Goal: Information Seeking & Learning: Learn about a topic

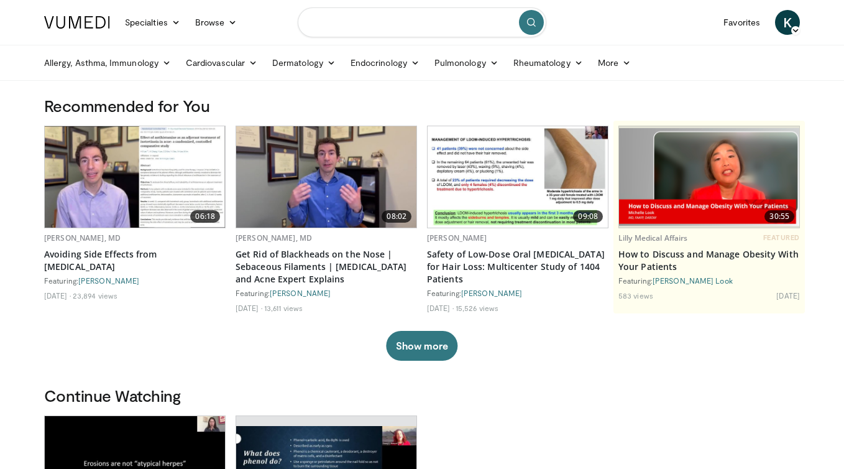
click at [392, 22] on input "Search topics, interventions" at bounding box center [422, 22] width 249 height 30
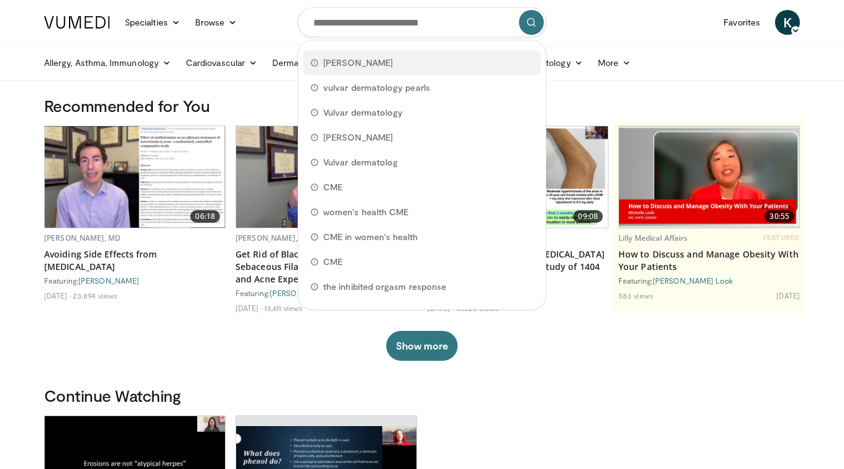
click at [376, 65] on span "Irwin Goldstein" at bounding box center [358, 63] width 70 height 12
type input "**********"
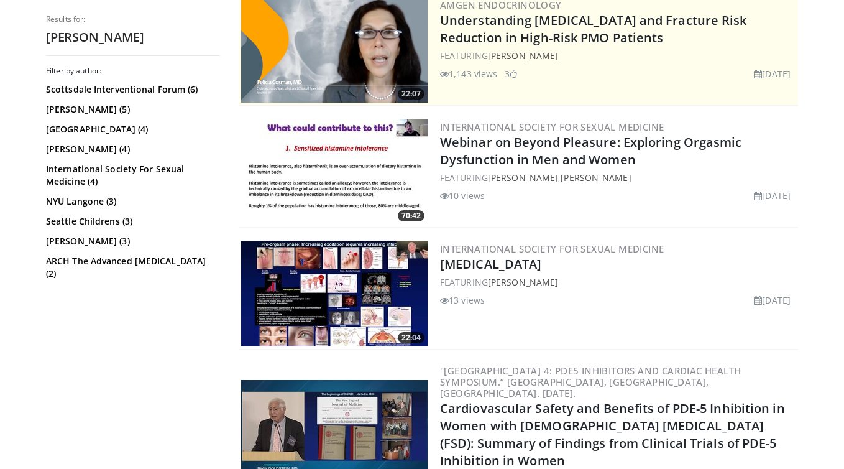
scroll to position [266, 0]
click at [365, 267] on img at bounding box center [334, 293] width 186 height 106
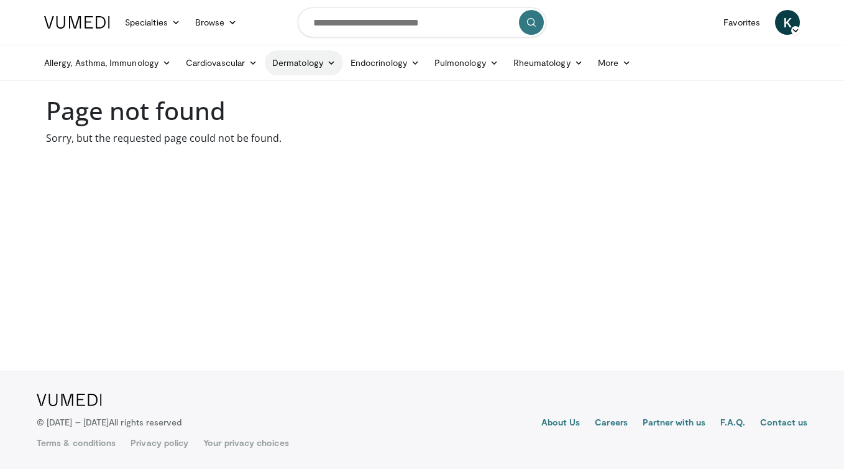
click at [333, 59] on icon at bounding box center [331, 62] width 9 height 9
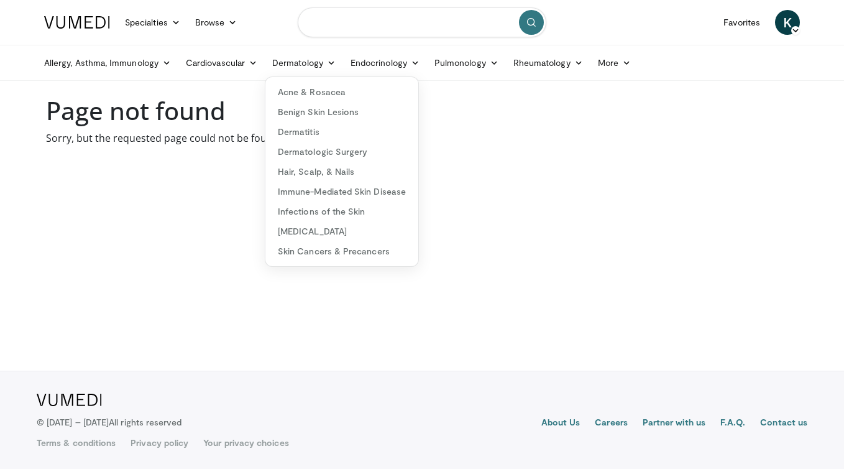
click at [354, 18] on input "Search topics, interventions" at bounding box center [422, 22] width 249 height 30
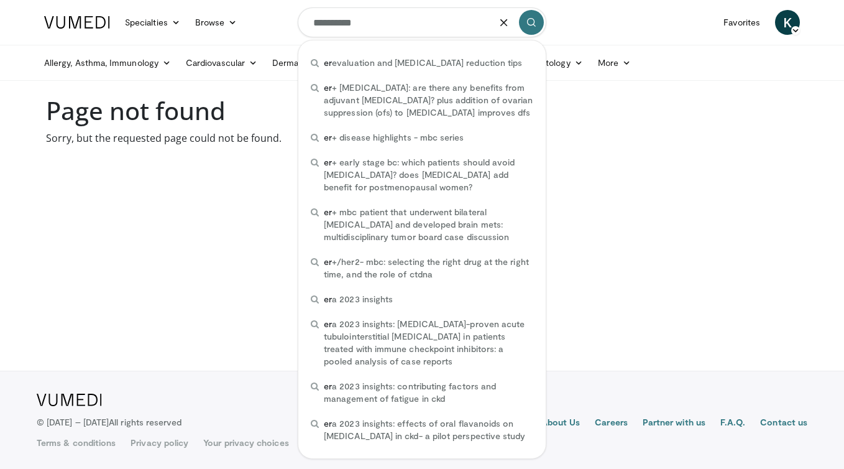
type input "**********"
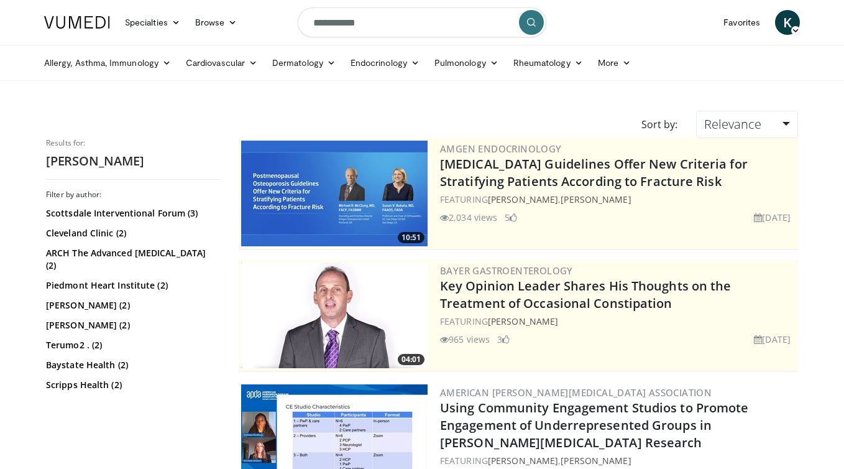
click at [347, 182] on img at bounding box center [334, 193] width 186 height 106
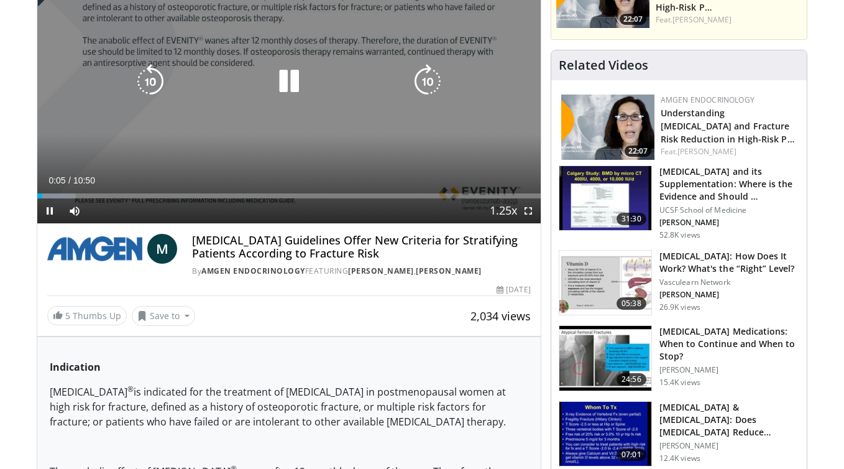
scroll to position [155, 0]
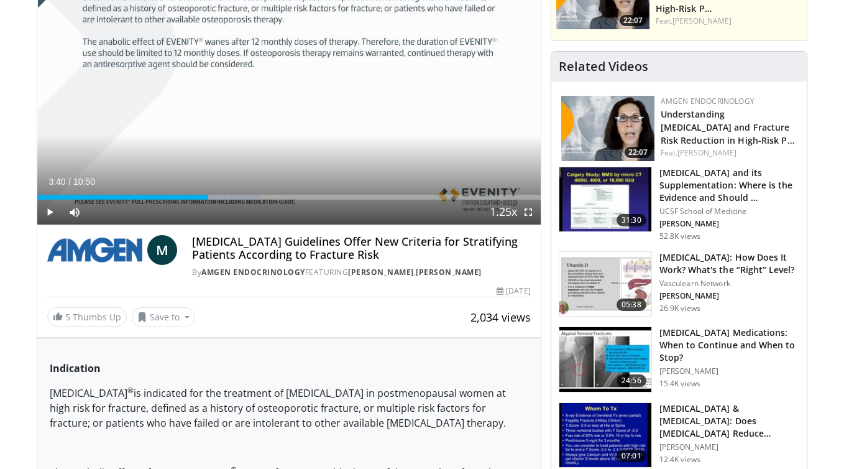
drag, startPoint x: 48, startPoint y: 199, endPoint x: 208, endPoint y: 201, distance: 159.8
click at [208, 201] on div "Current Time 3:40 / Duration 10:50 Play Skip Backward Skip Forward Mute Loaded …" at bounding box center [288, 212] width 503 height 25
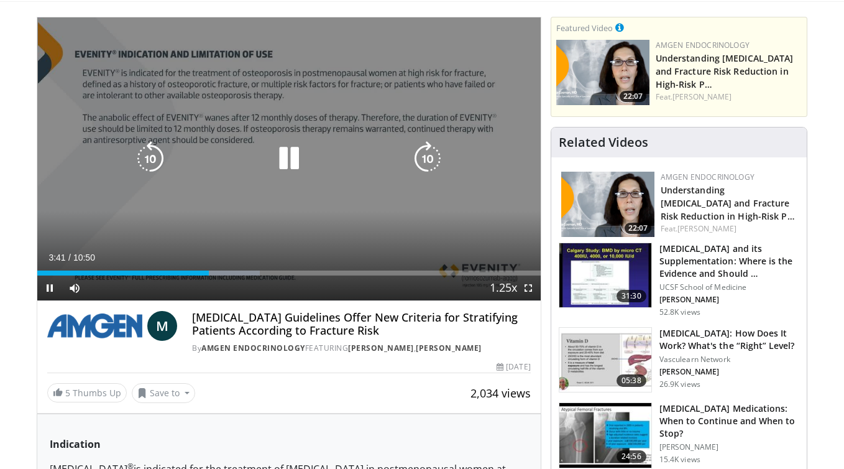
scroll to position [80, 0]
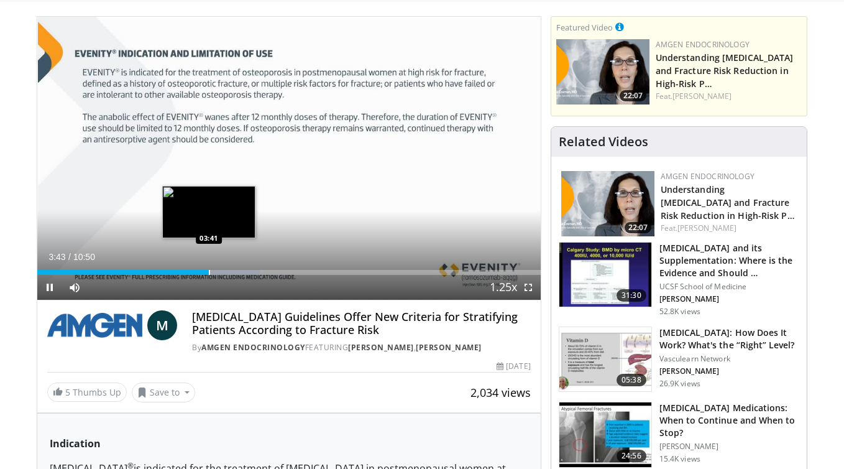
click at [209, 274] on div "Progress Bar" at bounding box center [209, 272] width 1 height 5
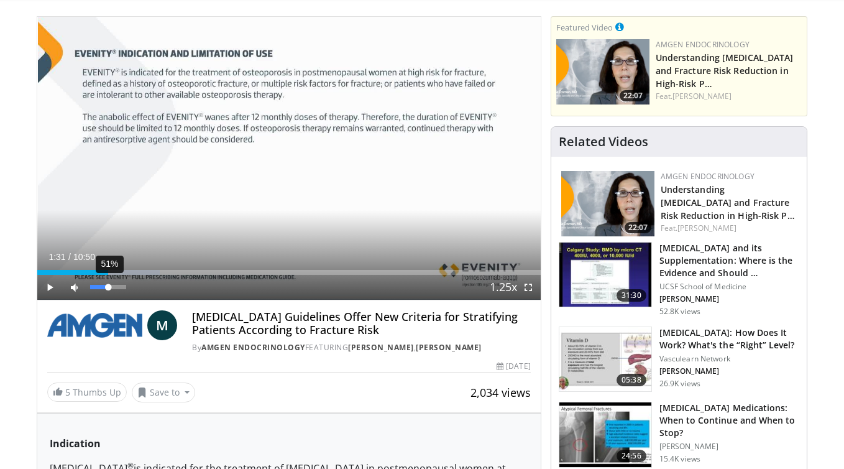
drag, startPoint x: 209, startPoint y: 274, endPoint x: 108, endPoint y: 277, distance: 101.4
click at [108, 277] on div "Current Time 1:31 / Duration 10:50 Play Skip Backward Skip Forward Mute 51% Loa…" at bounding box center [288, 287] width 503 height 25
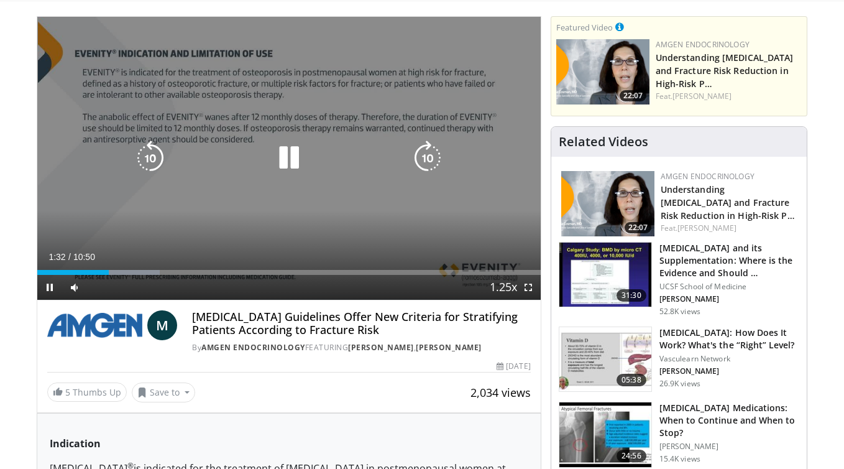
scroll to position [0, 0]
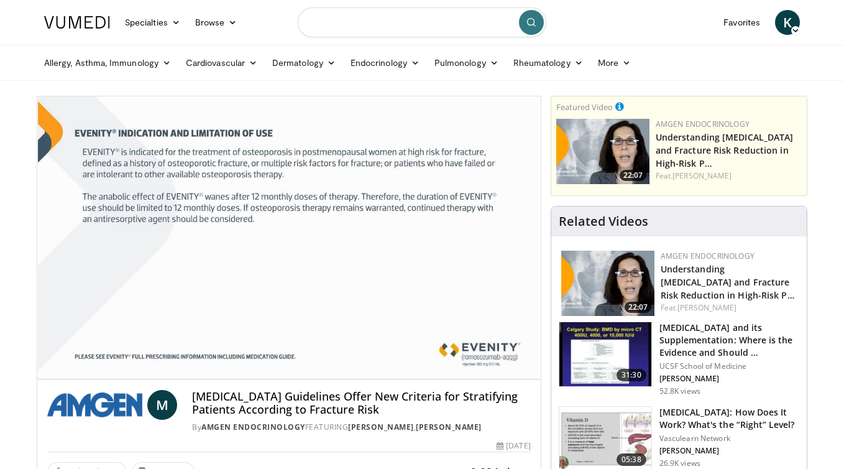
click at [334, 21] on input "Search topics, interventions" at bounding box center [422, 22] width 249 height 30
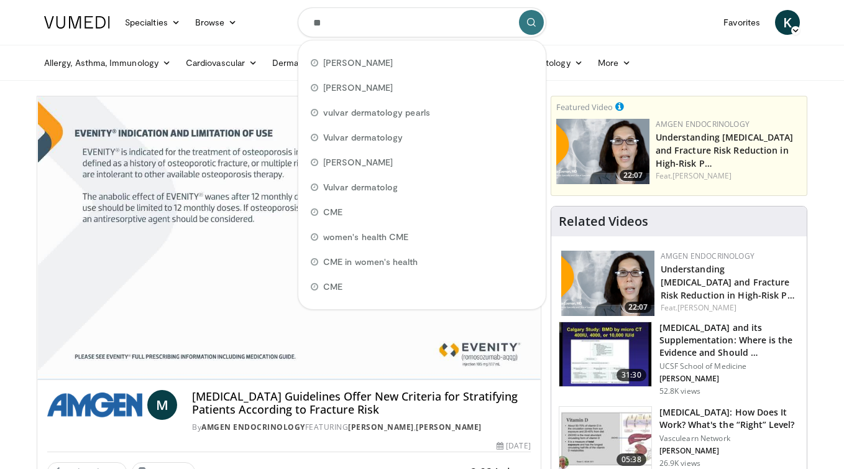
type input "***"
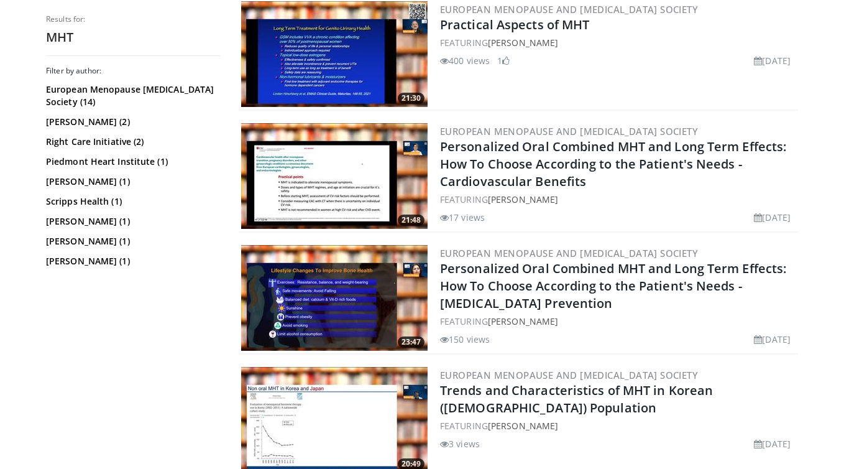
scroll to position [505, 0]
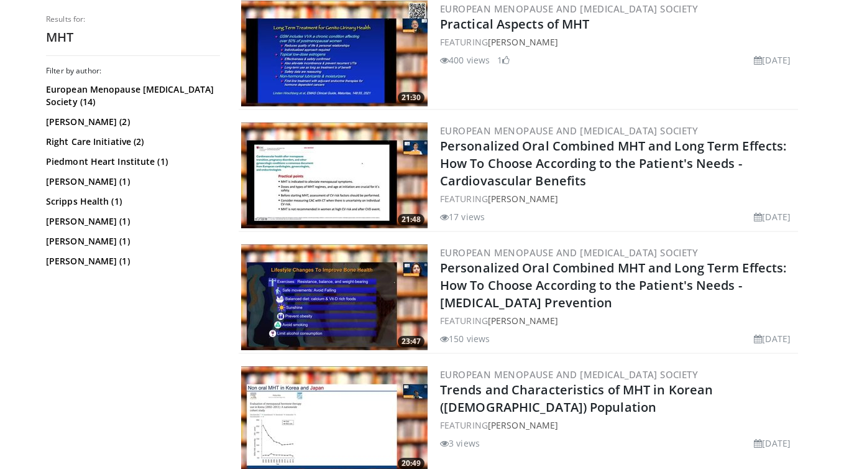
click at [345, 52] on img at bounding box center [334, 54] width 186 height 106
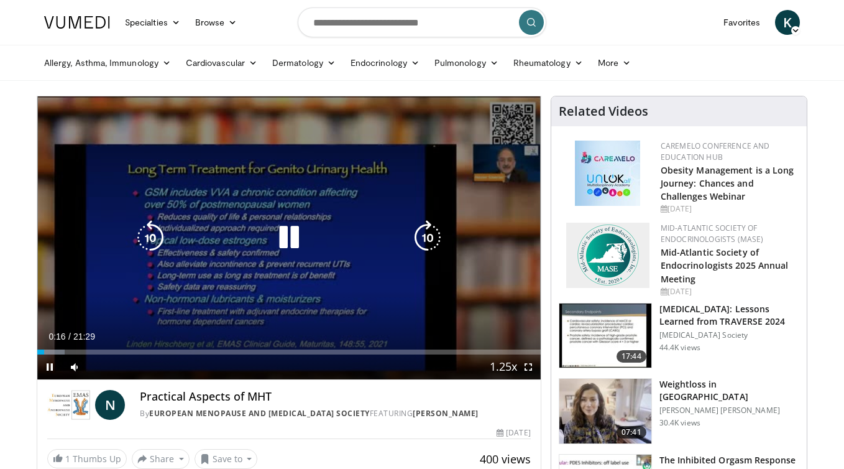
click at [324, 242] on div "Video Player" at bounding box center [289, 237] width 302 height 25
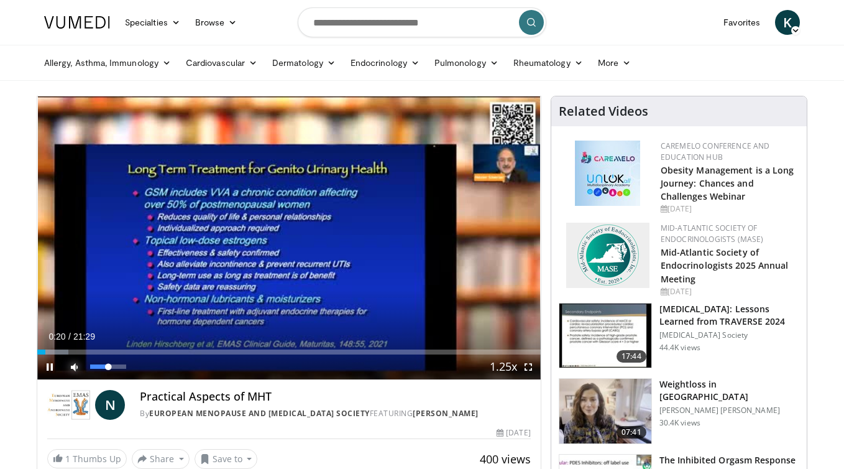
click at [77, 364] on span "Video Player" at bounding box center [74, 366] width 25 height 25
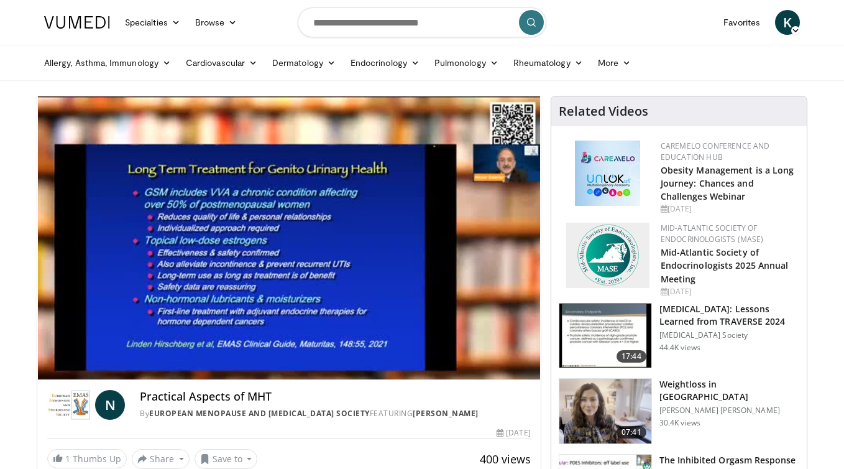
click at [77, 364] on video-js "**********" at bounding box center [288, 237] width 503 height 283
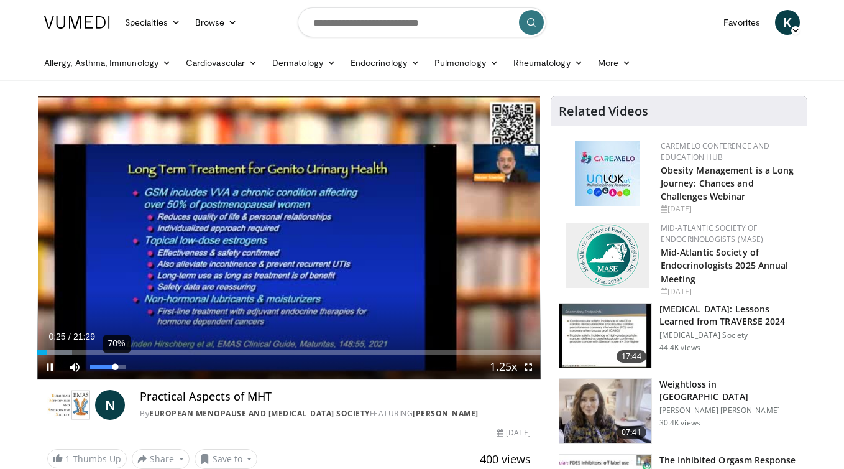
drag, startPoint x: 91, startPoint y: 364, endPoint x: 115, endPoint y: 366, distance: 23.7
click at [115, 366] on div "Volume Level" at bounding box center [102, 366] width 25 height 4
click at [52, 367] on span "Video Player" at bounding box center [49, 366] width 25 height 25
click at [66, 356] on span "Video Player" at bounding box center [74, 366] width 25 height 25
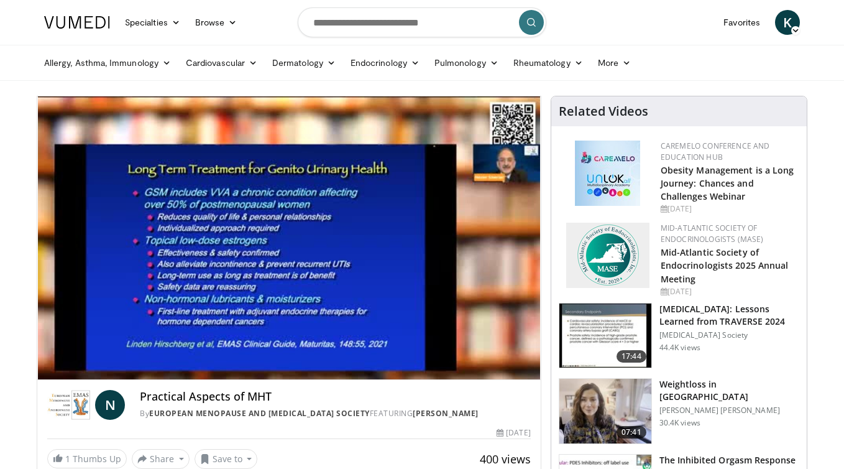
click at [66, 356] on video-js "**********" at bounding box center [288, 237] width 503 height 283
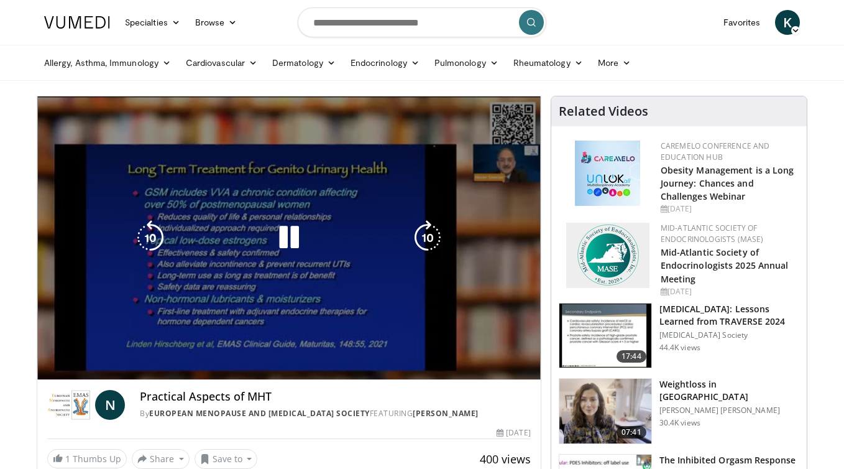
click at [78, 324] on div "10 seconds Tap to unmute" at bounding box center [288, 237] width 503 height 283
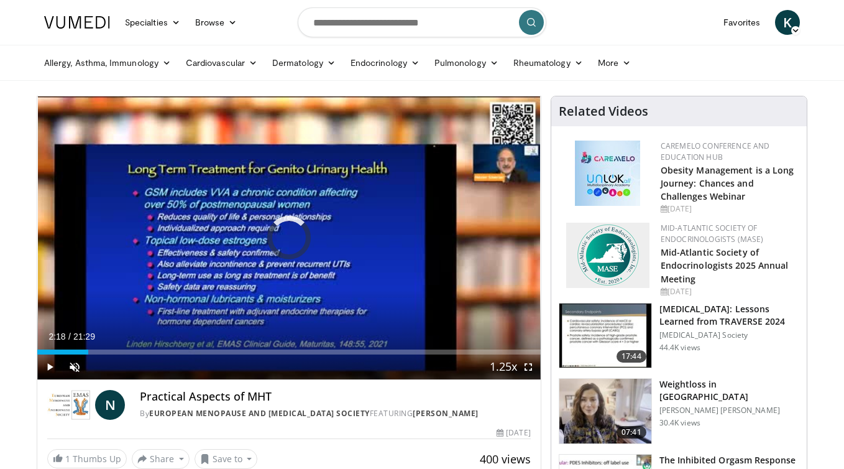
drag, startPoint x: 67, startPoint y: 351, endPoint x: 128, endPoint y: 339, distance: 61.9
click at [128, 354] on div "Current Time 2:18 / Duration 21:29 Play Skip Backward Skip Forward Unmute 70% L…" at bounding box center [288, 366] width 503 height 25
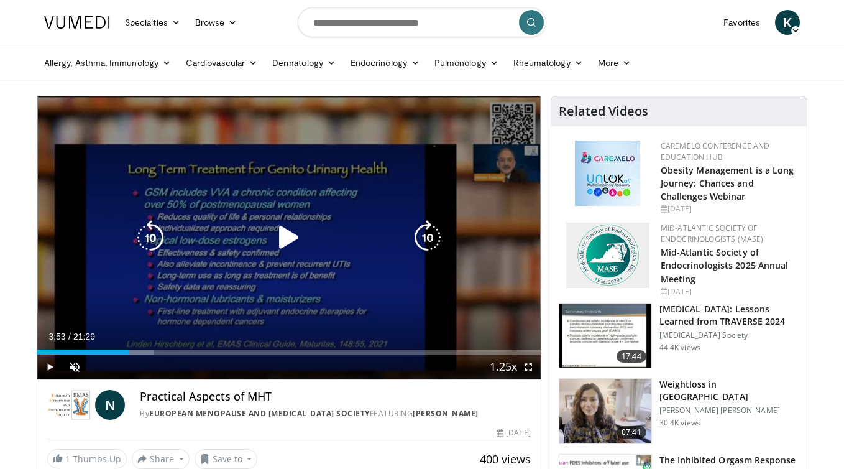
click at [237, 232] on div "Video Player" at bounding box center [289, 237] width 302 height 25
click at [287, 235] on icon "Video Player" at bounding box center [289, 237] width 35 height 35
click at [356, 323] on div "10 seconds Tap to unmute" at bounding box center [288, 237] width 503 height 283
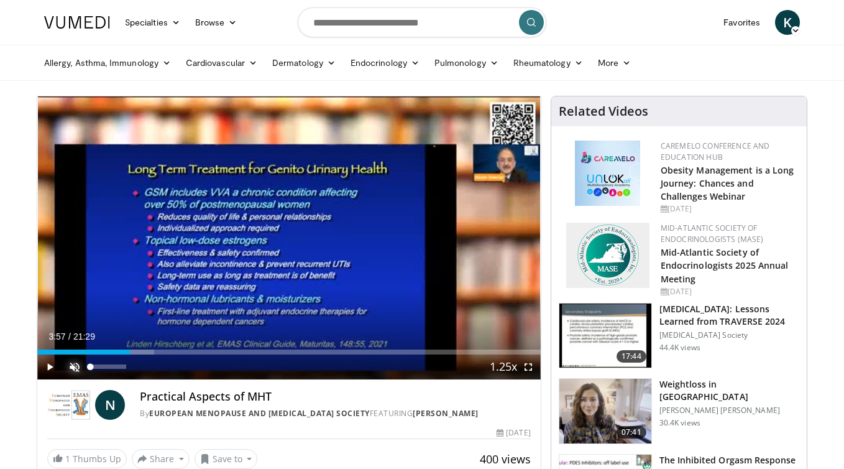
click at [75, 367] on span "Video Player" at bounding box center [74, 366] width 25 height 25
click at [52, 365] on span "Video Player" at bounding box center [49, 366] width 25 height 25
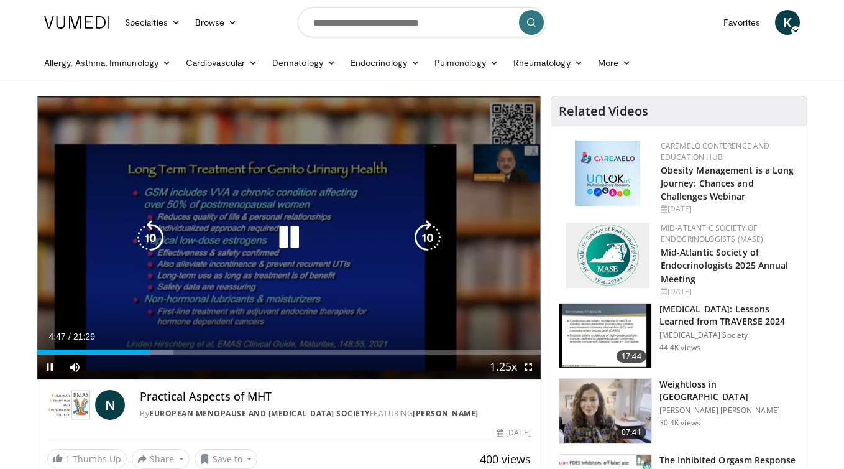
click at [295, 241] on icon "Video Player" at bounding box center [289, 237] width 35 height 35
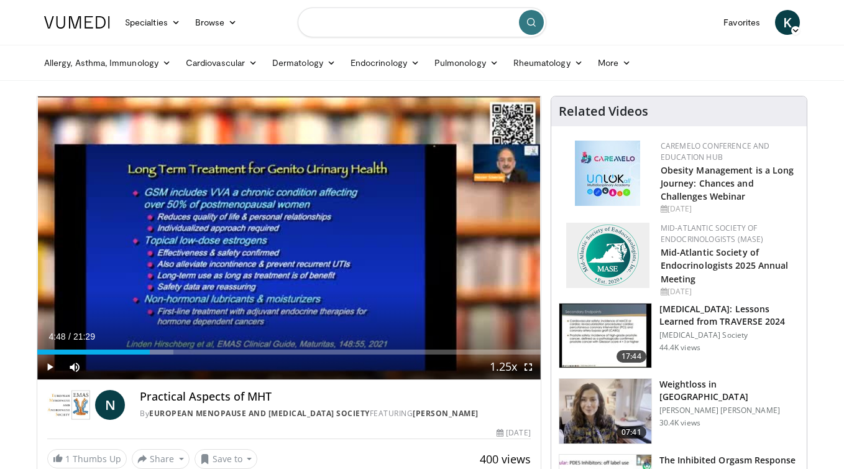
click at [345, 22] on input "Search topics, interventions" at bounding box center [422, 22] width 249 height 30
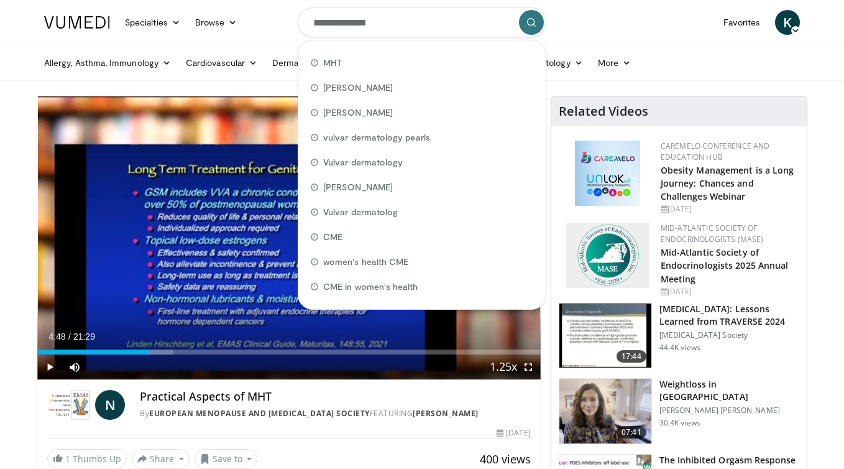
type input "**********"
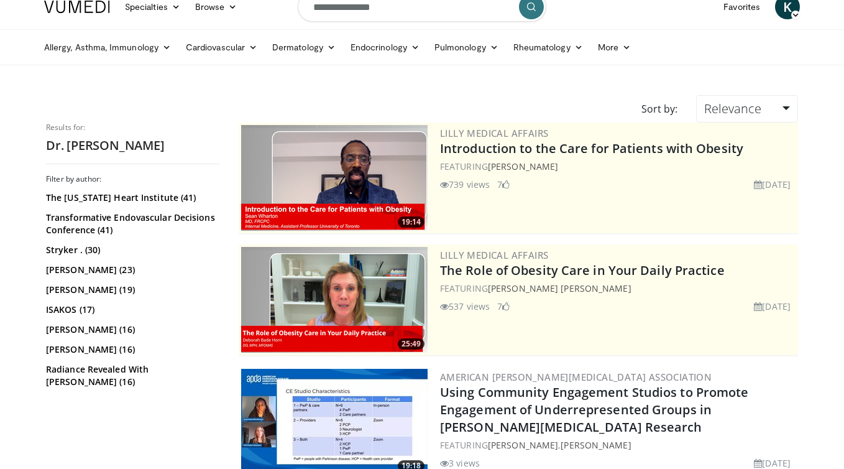
scroll to position [18, 0]
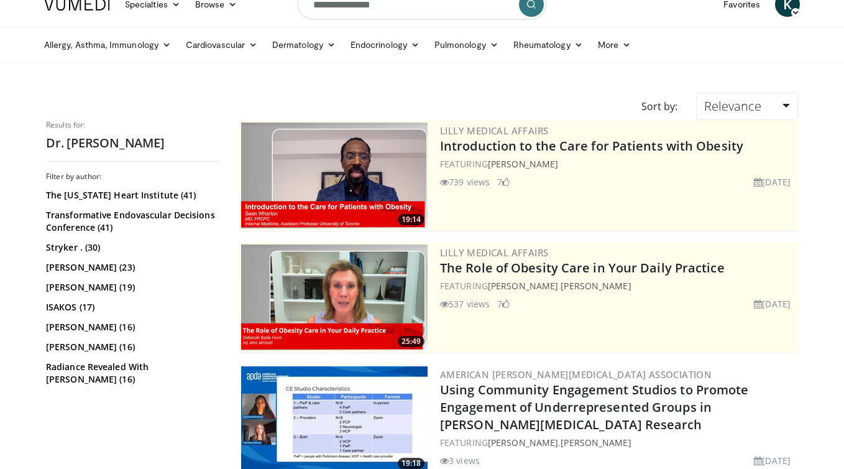
click at [98, 145] on h2 "Dr. [PERSON_NAME]" at bounding box center [133, 143] width 174 height 16
click at [784, 108] on link "Relevance" at bounding box center [747, 106] width 102 height 27
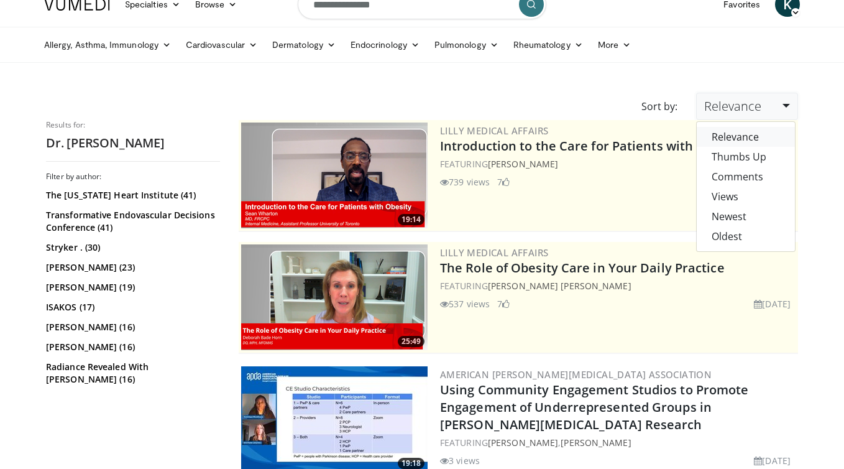
click at [750, 135] on link "Relevance" at bounding box center [746, 137] width 98 height 20
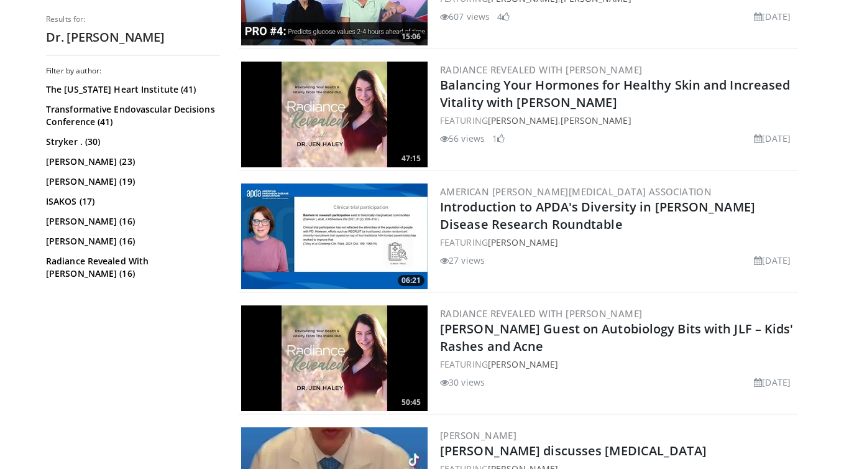
scroll to position [2029, 0]
